Goal: Information Seeking & Learning: Understand process/instructions

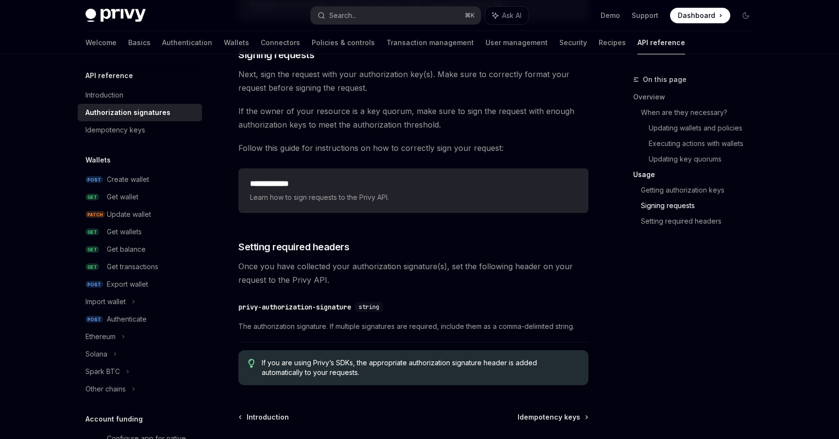
scroll to position [1547, 0]
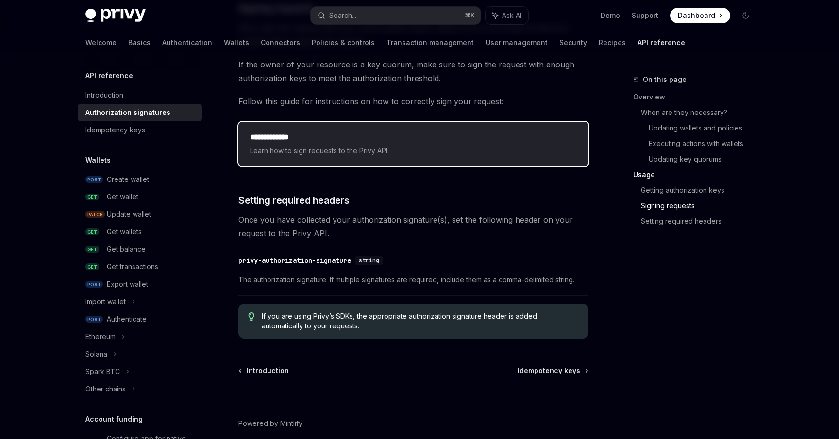
click at [332, 150] on span "Learn how to sign requests to the Privy API." at bounding box center [413, 151] width 327 height 12
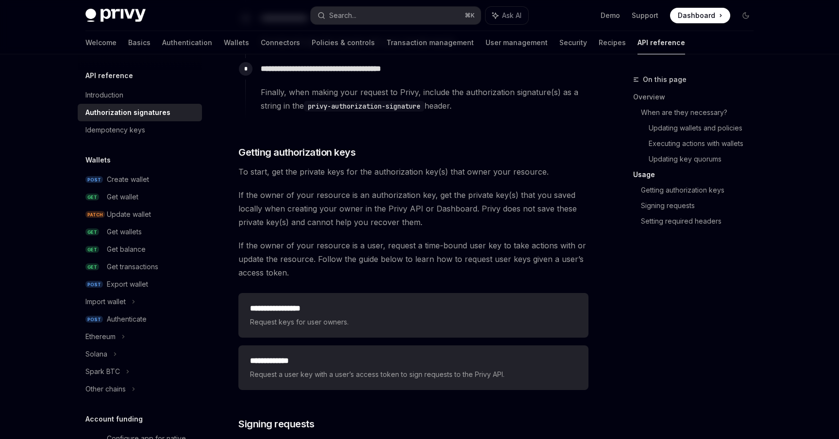
scroll to position [1186, 0]
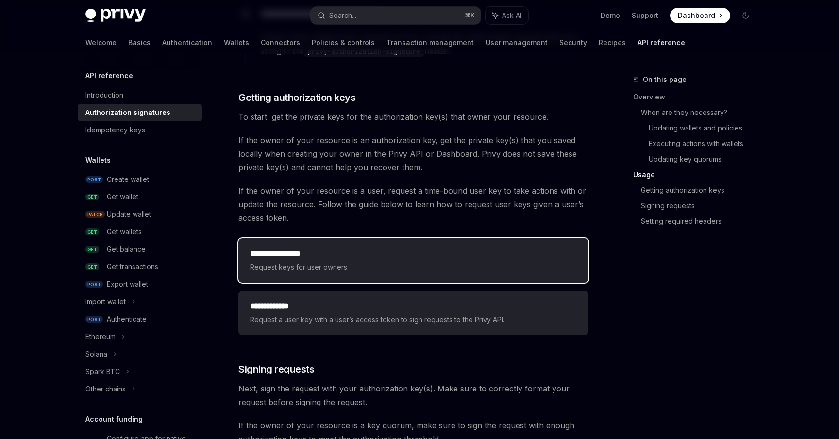
click at [352, 251] on h2 "**********" at bounding box center [413, 254] width 327 height 12
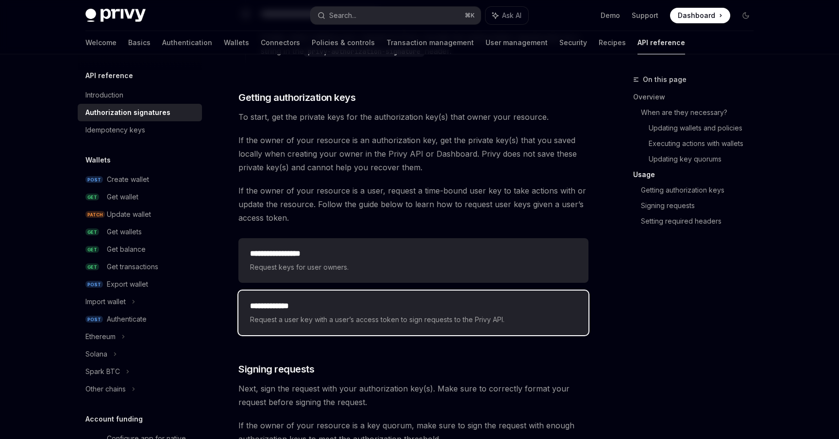
click at [350, 315] on span "Request a user key with a user’s access token to sign requests to the Privy API." at bounding box center [413, 320] width 327 height 12
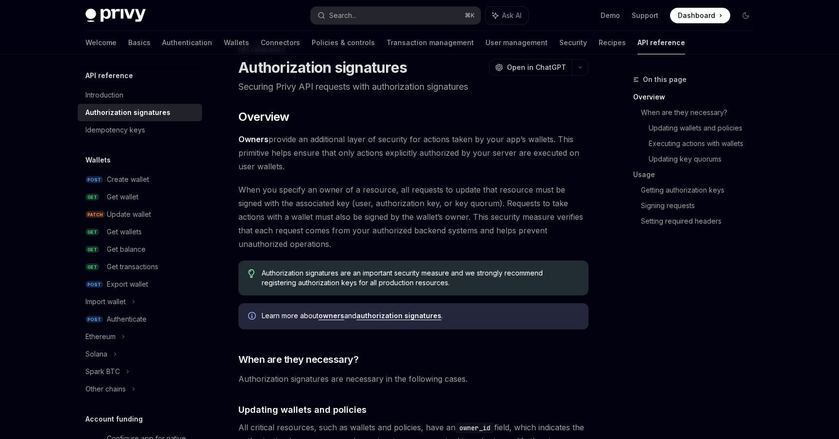
scroll to position [0, 0]
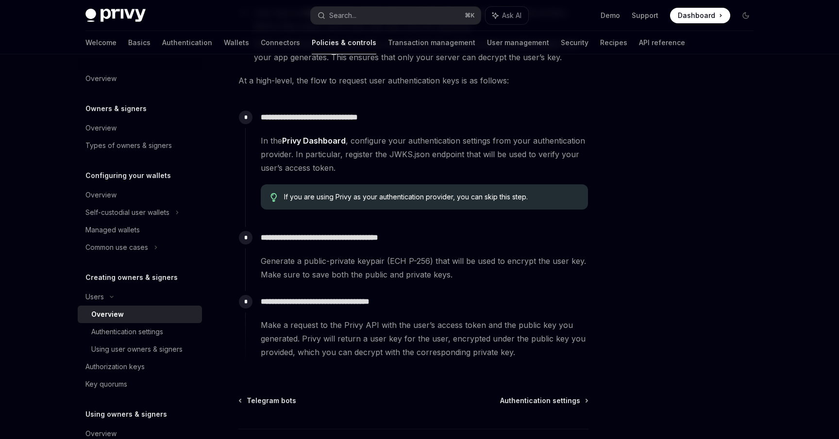
scroll to position [260, 0]
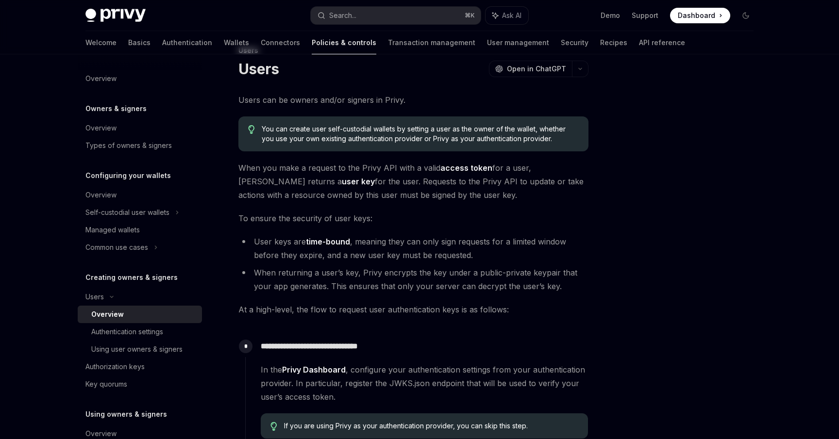
scroll to position [42, 0]
